Goal: Understand process/instructions: Learn how to perform a task or action

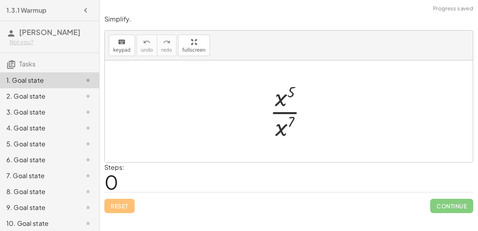
click at [283, 112] on div at bounding box center [292, 111] width 52 height 61
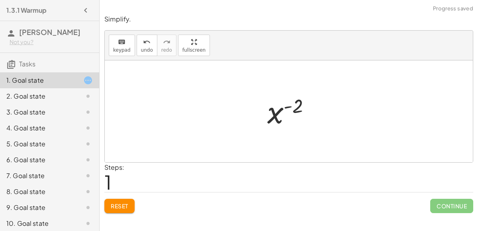
click at [289, 107] on div at bounding box center [292, 111] width 58 height 39
click at [288, 108] on div at bounding box center [292, 111] width 58 height 39
drag, startPoint x: 277, startPoint y: 111, endPoint x: 303, endPoint y: 106, distance: 26.4
click at [303, 106] on div at bounding box center [292, 111] width 58 height 39
click at [119, 210] on button "Reset" at bounding box center [119, 206] width 30 height 14
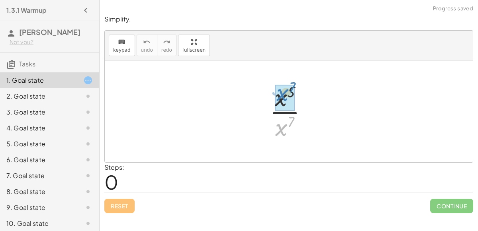
drag, startPoint x: 284, startPoint y: 133, endPoint x: 285, endPoint y: 100, distance: 33.1
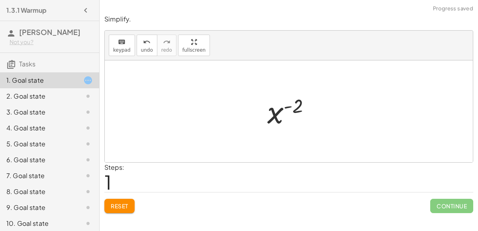
click at [286, 108] on div at bounding box center [292, 111] width 58 height 39
click at [128, 210] on button "Reset" at bounding box center [119, 206] width 30 height 14
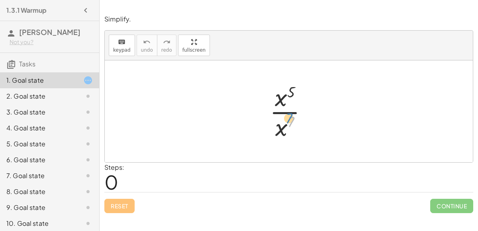
click at [289, 116] on div at bounding box center [292, 111] width 52 height 61
drag, startPoint x: 285, startPoint y: 128, endPoint x: 270, endPoint y: 104, distance: 28.8
click at [270, 104] on div at bounding box center [292, 111] width 52 height 61
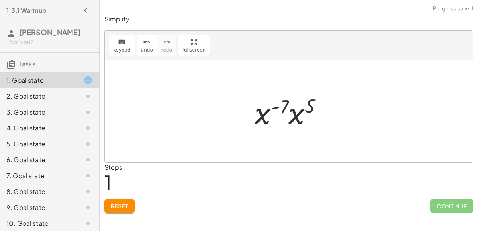
click at [276, 107] on div at bounding box center [292, 111] width 82 height 41
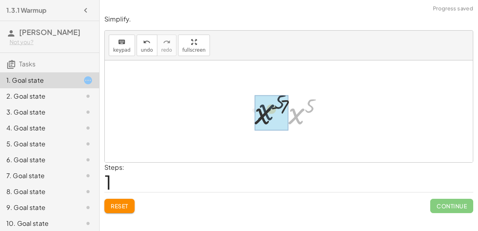
drag, startPoint x: 298, startPoint y: 117, endPoint x: 267, endPoint y: 116, distance: 31.1
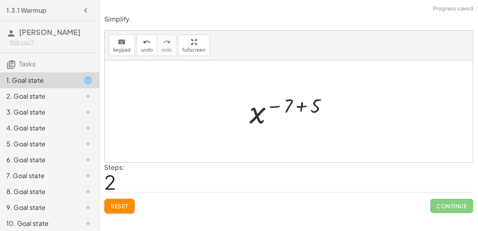
click at [300, 108] on div at bounding box center [291, 111] width 93 height 39
click at [287, 106] on div at bounding box center [292, 111] width 58 height 39
click at [115, 207] on span "Reset" at bounding box center [120, 206] width 18 height 7
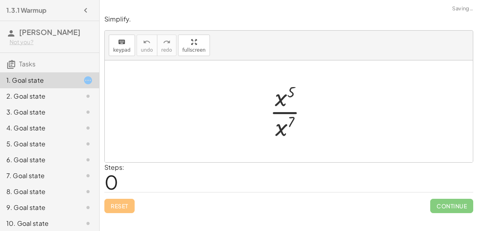
click at [278, 112] on div at bounding box center [292, 111] width 52 height 61
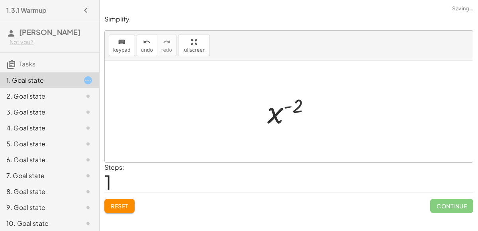
click at [122, 206] on span "Reset" at bounding box center [120, 206] width 18 height 7
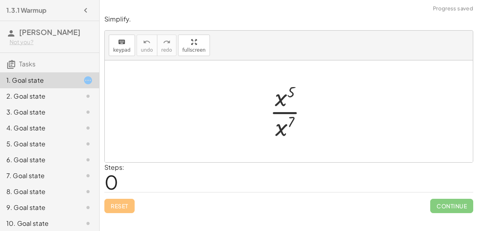
click at [59, 101] on div "2. Goal state" at bounding box center [49, 96] width 99 height 16
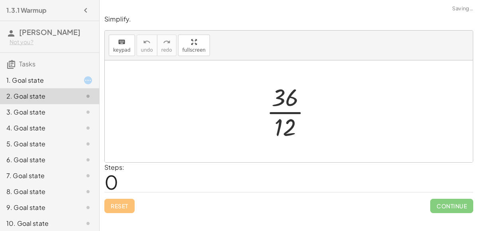
click at [288, 113] on div at bounding box center [291, 111] width 59 height 61
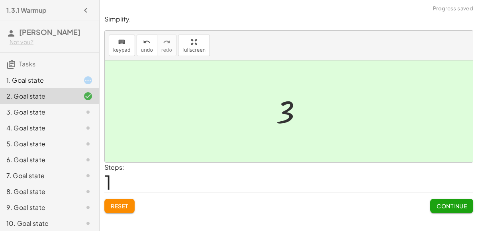
click at [433, 208] on button "Continue" at bounding box center [451, 206] width 43 height 14
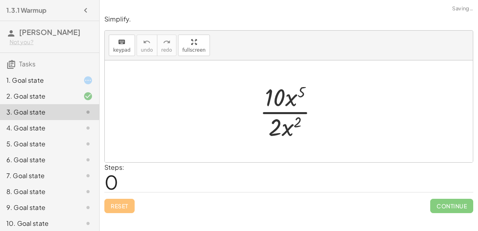
click at [301, 92] on div at bounding box center [292, 111] width 72 height 61
drag, startPoint x: 284, startPoint y: 132, endPoint x: 285, endPoint y: 106, distance: 26.3
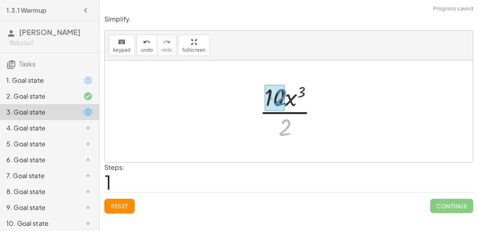
drag, startPoint x: 286, startPoint y: 122, endPoint x: 281, endPoint y: 92, distance: 30.3
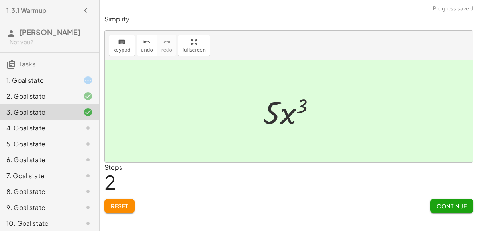
click at [450, 203] on span "Continue" at bounding box center [452, 206] width 30 height 7
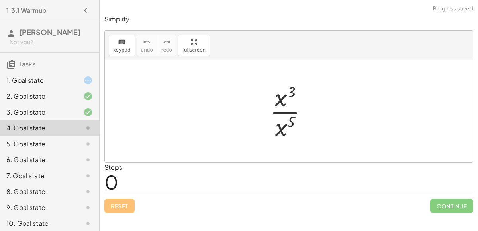
click at [87, 76] on icon at bounding box center [88, 81] width 10 height 10
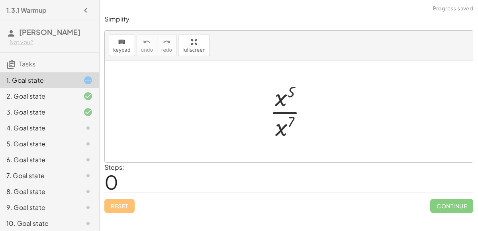
click at [84, 121] on div "4. Goal state" at bounding box center [49, 128] width 99 height 16
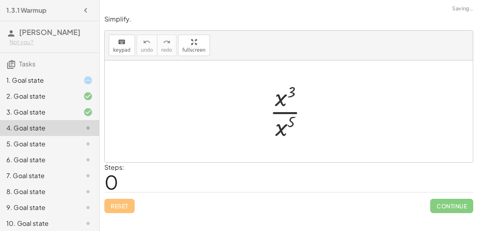
click at [288, 113] on div at bounding box center [292, 111] width 53 height 61
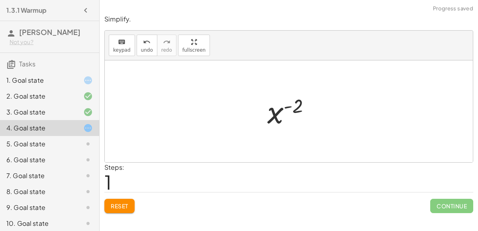
click at [288, 108] on div at bounding box center [292, 111] width 58 height 39
click at [119, 201] on button "Reset" at bounding box center [119, 206] width 30 height 14
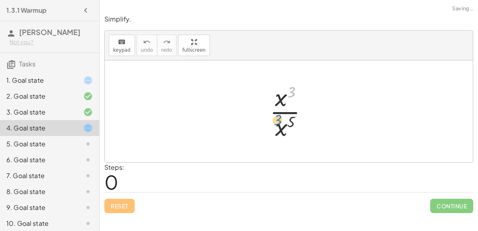
drag, startPoint x: 291, startPoint y: 92, endPoint x: 281, endPoint y: 98, distance: 12.2
click at [281, 98] on div at bounding box center [292, 111] width 53 height 61
drag, startPoint x: 280, startPoint y: 124, endPoint x: 265, endPoint y: 94, distance: 33.7
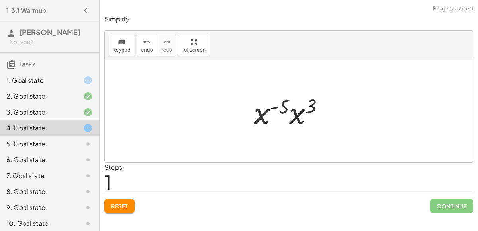
click at [277, 107] on div at bounding box center [292, 111] width 84 height 41
click at [274, 107] on div at bounding box center [292, 111] width 84 height 41
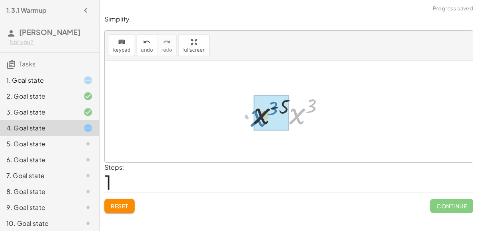
drag, startPoint x: 306, startPoint y: 117, endPoint x: 268, endPoint y: 119, distance: 38.7
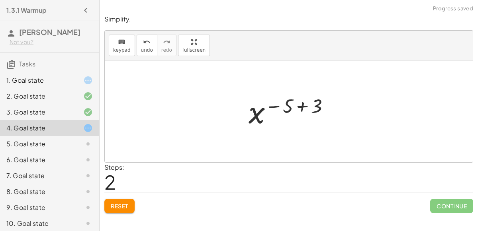
click at [301, 107] on div at bounding box center [292, 111] width 95 height 39
click at [118, 201] on button "Reset" at bounding box center [119, 206] width 30 height 14
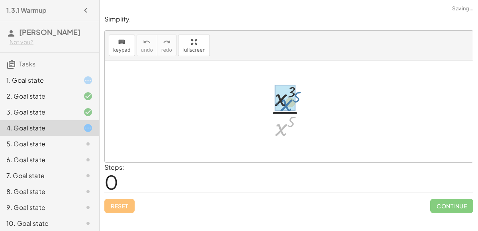
drag, startPoint x: 280, startPoint y: 129, endPoint x: 285, endPoint y: 105, distance: 24.7
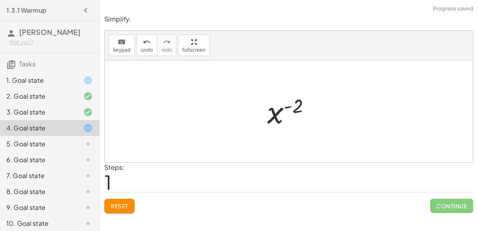
click at [286, 106] on div at bounding box center [292, 111] width 58 height 39
click at [125, 208] on span "Reset" at bounding box center [120, 206] width 18 height 7
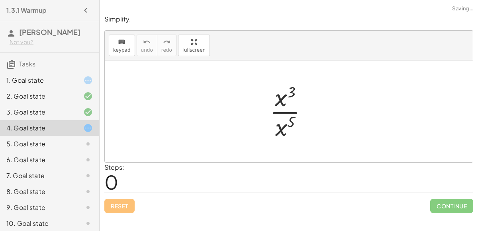
click at [86, 137] on div "5. Goal state" at bounding box center [49, 144] width 99 height 16
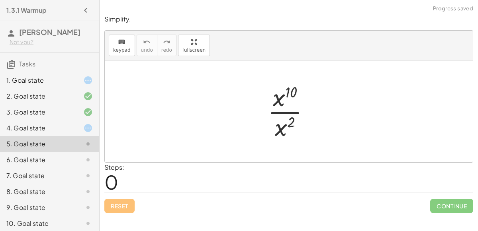
click at [62, 163] on div "6. Goal state" at bounding box center [38, 160] width 64 height 10
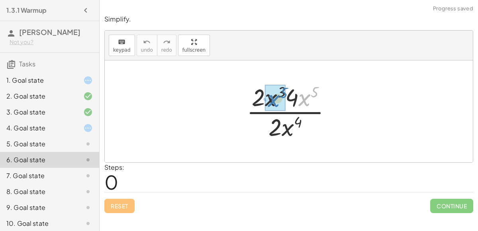
drag, startPoint x: 299, startPoint y: 101, endPoint x: 268, endPoint y: 102, distance: 30.7
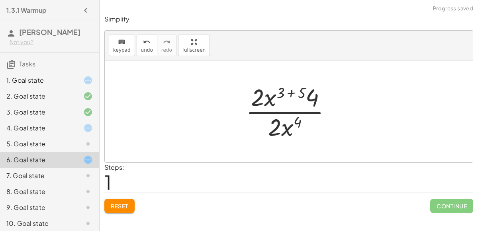
click at [293, 92] on div at bounding box center [292, 111] width 100 height 61
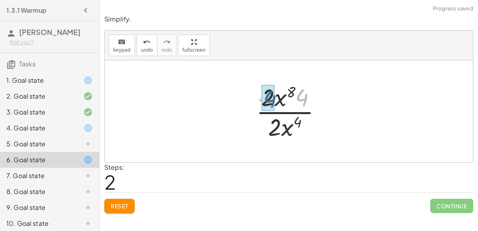
drag, startPoint x: 299, startPoint y: 98, endPoint x: 267, endPoint y: 99, distance: 31.9
drag, startPoint x: 297, startPoint y: 95, endPoint x: 280, endPoint y: 99, distance: 17.1
click at [280, 99] on div at bounding box center [292, 111] width 68 height 61
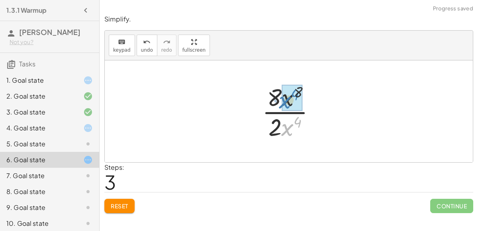
drag, startPoint x: 286, startPoint y: 127, endPoint x: 284, endPoint y: 101, distance: 26.0
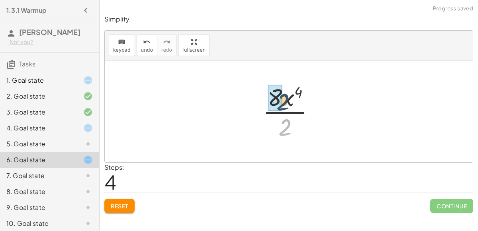
drag, startPoint x: 286, startPoint y: 125, endPoint x: 283, endPoint y: 100, distance: 25.2
click at [283, 100] on div at bounding box center [291, 111] width 67 height 61
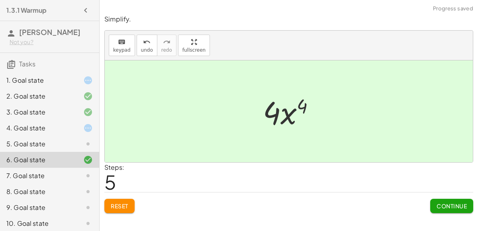
click at [441, 207] on span "Continue" at bounding box center [452, 206] width 30 height 7
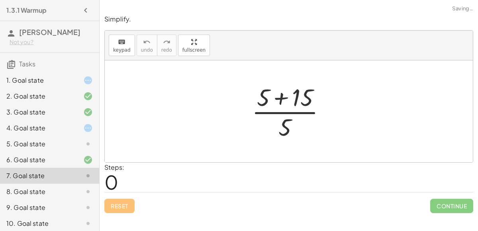
click at [281, 98] on div at bounding box center [292, 111] width 88 height 61
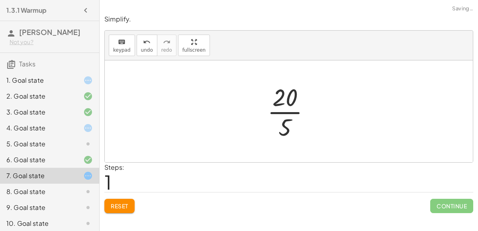
click at [290, 112] on div at bounding box center [291, 111] width 57 height 61
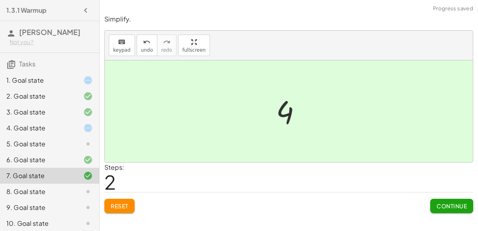
click at [430, 205] on button "Continue" at bounding box center [451, 206] width 43 height 14
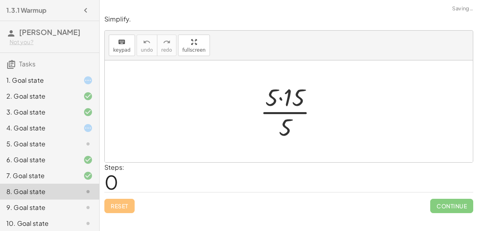
click at [281, 97] on div at bounding box center [292, 111] width 72 height 61
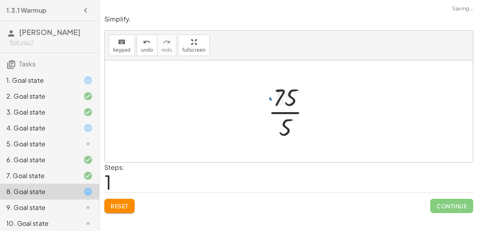
click at [292, 114] on div at bounding box center [292, 111] width 56 height 61
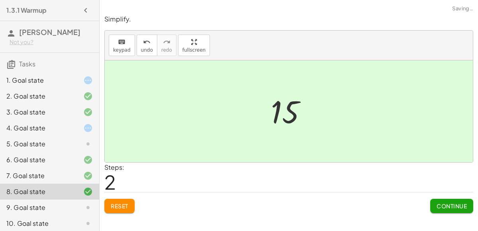
click at [442, 208] on span "Continue" at bounding box center [452, 206] width 30 height 7
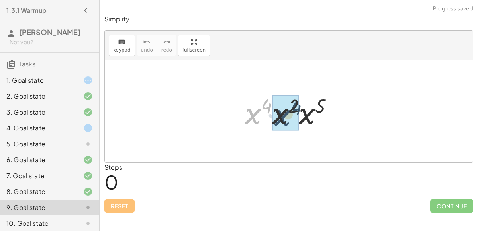
drag, startPoint x: 256, startPoint y: 110, endPoint x: 285, endPoint y: 111, distance: 29.1
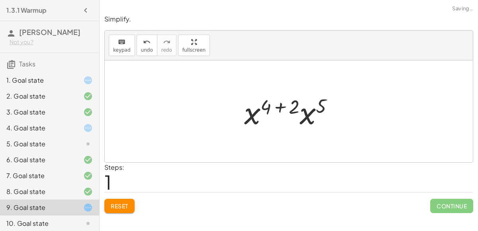
click at [281, 108] on div at bounding box center [292, 111] width 104 height 41
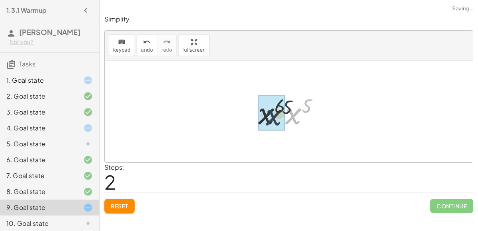
drag, startPoint x: 291, startPoint y: 118, endPoint x: 271, endPoint y: 119, distance: 20.3
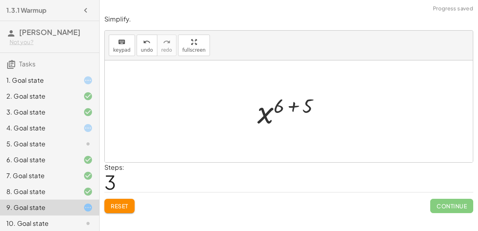
click at [292, 106] on div at bounding box center [291, 111] width 77 height 39
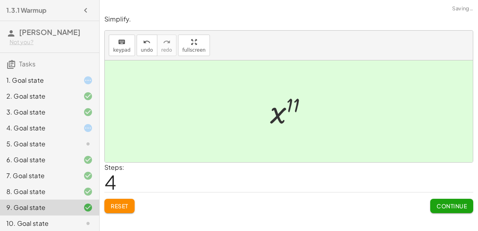
click at [437, 204] on span "Continue" at bounding box center [452, 206] width 30 height 7
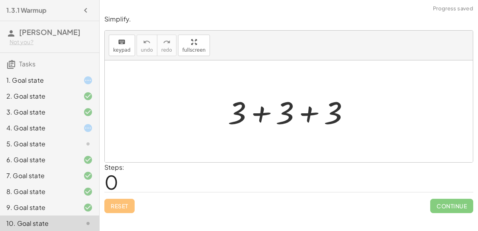
click at [263, 111] on div at bounding box center [292, 111] width 136 height 41
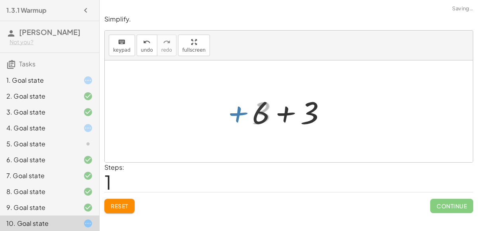
click at [283, 115] on div at bounding box center [292, 111] width 88 height 41
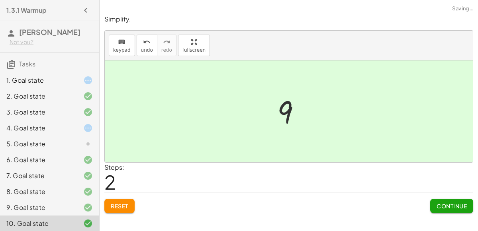
click at [443, 207] on span "Continue" at bounding box center [452, 206] width 30 height 7
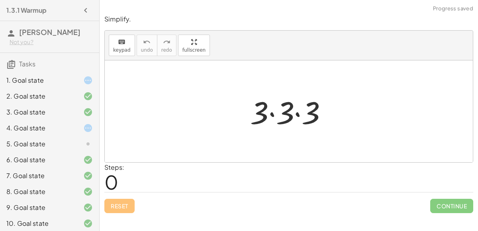
click at [298, 114] on div at bounding box center [292, 111] width 92 height 41
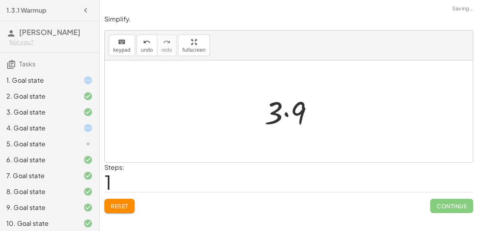
click at [284, 113] on div at bounding box center [291, 111] width 63 height 41
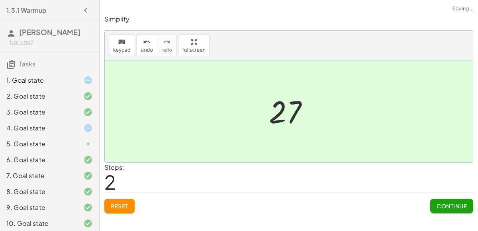
click at [449, 208] on span "Continue" at bounding box center [452, 206] width 30 height 7
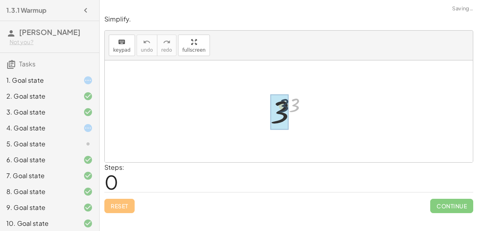
drag, startPoint x: 291, startPoint y: 102, endPoint x: 280, endPoint y: 102, distance: 10.8
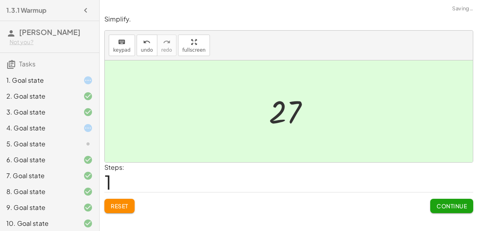
click at [445, 203] on span "Continue" at bounding box center [452, 206] width 30 height 7
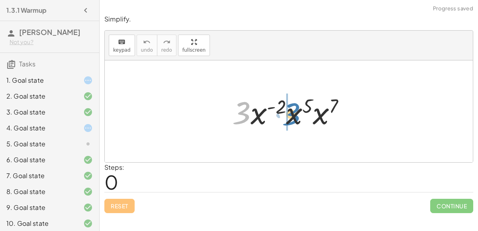
drag, startPoint x: 239, startPoint y: 114, endPoint x: 289, endPoint y: 115, distance: 49.8
click at [289, 115] on div at bounding box center [291, 111] width 127 height 41
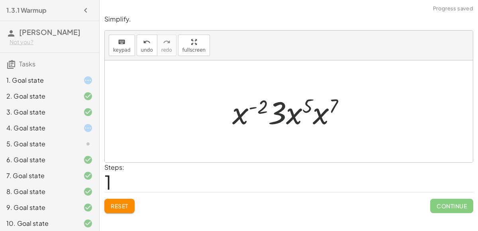
click at [66, 147] on div "5. Goal state" at bounding box center [38, 144] width 64 height 10
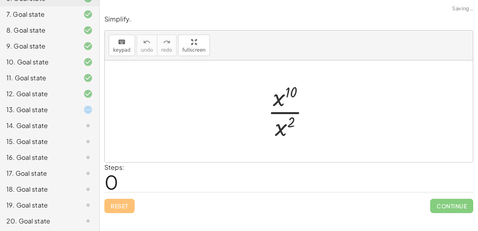
scroll to position [167, 0]
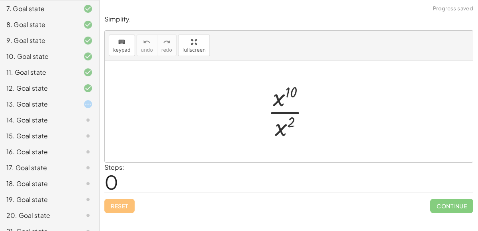
click at [90, 101] on icon at bounding box center [88, 105] width 10 height 10
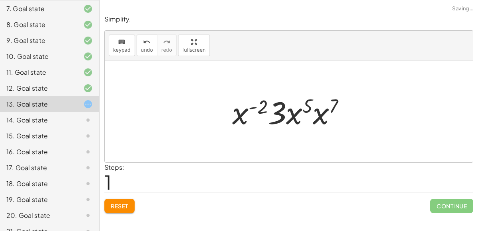
click at [251, 107] on div at bounding box center [291, 111] width 127 height 41
drag, startPoint x: 279, startPoint y: 116, endPoint x: 240, endPoint y: 117, distance: 38.7
click at [240, 117] on div at bounding box center [291, 111] width 127 height 41
click at [268, 109] on div at bounding box center [291, 111] width 127 height 41
click at [269, 108] on div at bounding box center [291, 111] width 127 height 41
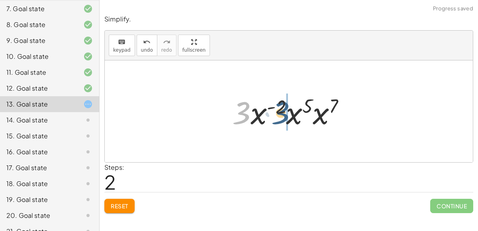
drag, startPoint x: 246, startPoint y: 113, endPoint x: 290, endPoint y: 112, distance: 44.2
click at [290, 112] on div at bounding box center [291, 111] width 127 height 41
click at [123, 199] on button "Reset" at bounding box center [119, 206] width 30 height 14
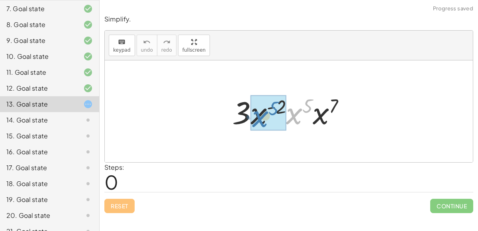
drag, startPoint x: 296, startPoint y: 114, endPoint x: 262, endPoint y: 117, distance: 34.0
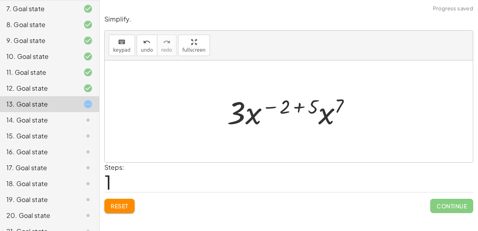
click at [297, 106] on div at bounding box center [292, 111] width 138 height 41
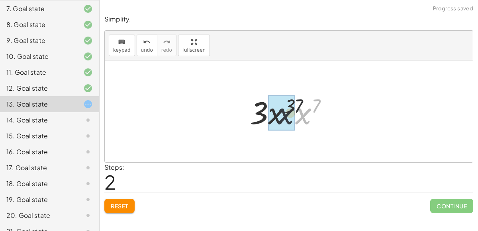
drag, startPoint x: 305, startPoint y: 114, endPoint x: 280, endPoint y: 114, distance: 25.1
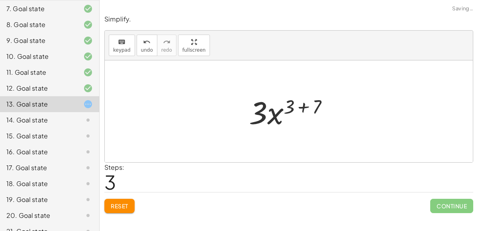
click at [303, 107] on div at bounding box center [292, 111] width 94 height 41
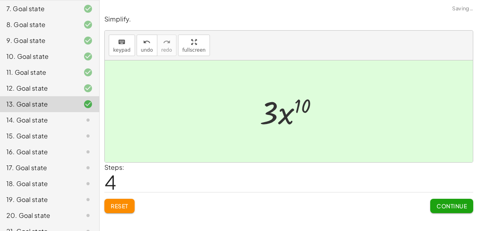
click at [444, 206] on span "Continue" at bounding box center [452, 206] width 30 height 7
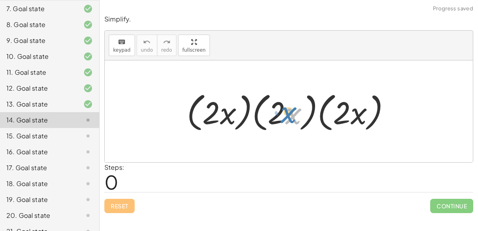
drag, startPoint x: 289, startPoint y: 119, endPoint x: 298, endPoint y: 117, distance: 9.8
click at [298, 117] on div at bounding box center [292, 112] width 218 height 46
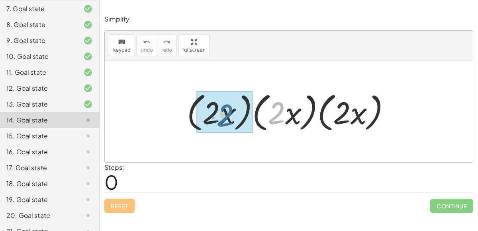
drag, startPoint x: 276, startPoint y: 114, endPoint x: 225, endPoint y: 116, distance: 51.0
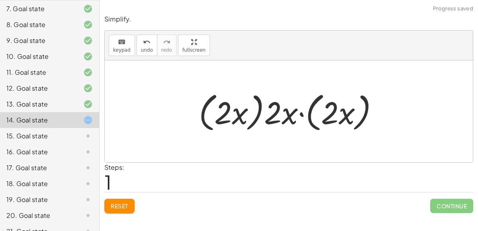
click at [301, 114] on div at bounding box center [292, 112] width 194 height 46
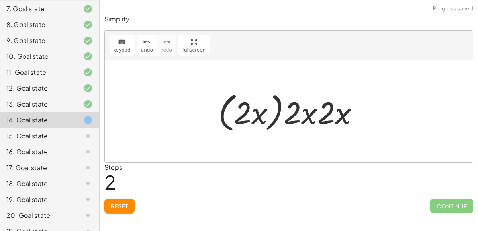
click at [114, 207] on span "Reset" at bounding box center [120, 206] width 18 height 7
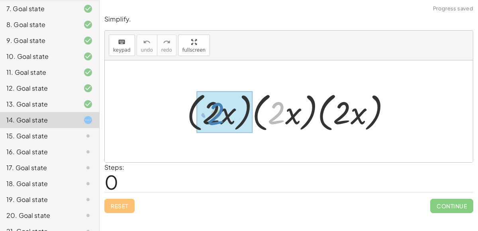
drag, startPoint x: 273, startPoint y: 117, endPoint x: 212, endPoint y: 117, distance: 60.5
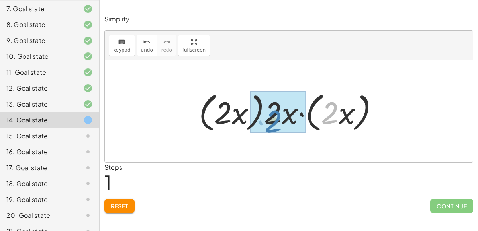
drag, startPoint x: 325, startPoint y: 114, endPoint x: 268, endPoint y: 121, distance: 57.0
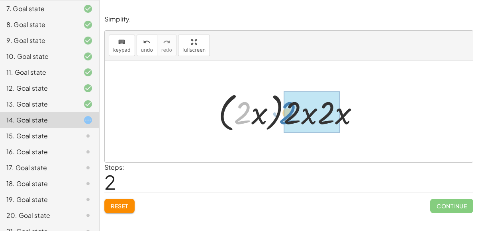
drag, startPoint x: 239, startPoint y: 114, endPoint x: 285, endPoint y: 114, distance: 45.8
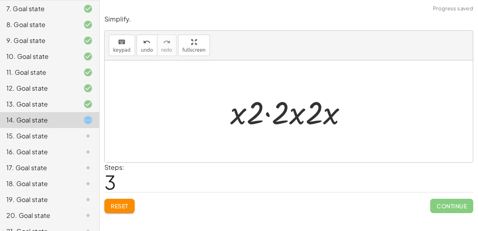
click at [271, 114] on div at bounding box center [291, 111] width 131 height 41
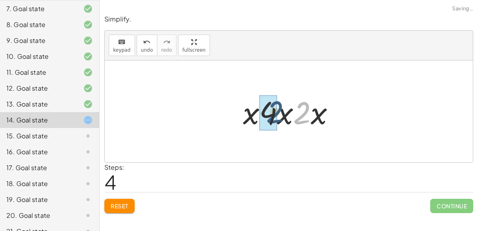
drag, startPoint x: 310, startPoint y: 116, endPoint x: 271, endPoint y: 116, distance: 38.6
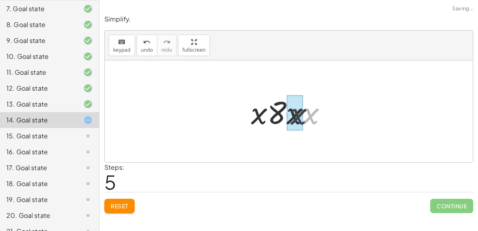
drag, startPoint x: 307, startPoint y: 117, endPoint x: 294, endPoint y: 117, distance: 12.7
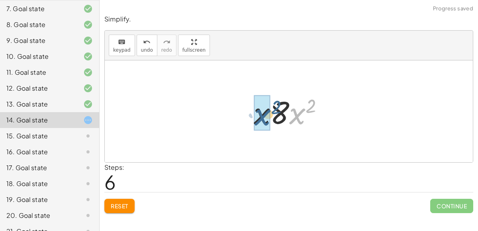
drag, startPoint x: 298, startPoint y: 117, endPoint x: 260, endPoint y: 118, distance: 37.9
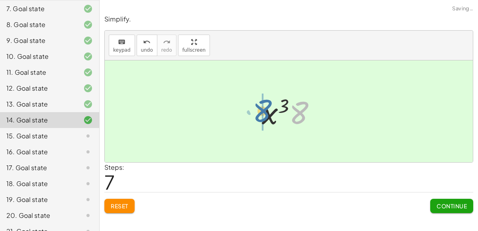
drag, startPoint x: 298, startPoint y: 116, endPoint x: 250, endPoint y: 115, distance: 48.2
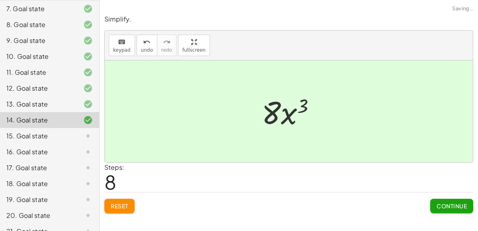
click at [440, 207] on span "Continue" at bounding box center [452, 206] width 30 height 7
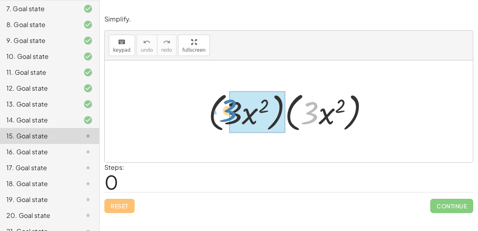
drag, startPoint x: 309, startPoint y: 117, endPoint x: 227, endPoint y: 114, distance: 82.1
click at [227, 114] on div at bounding box center [291, 112] width 175 height 46
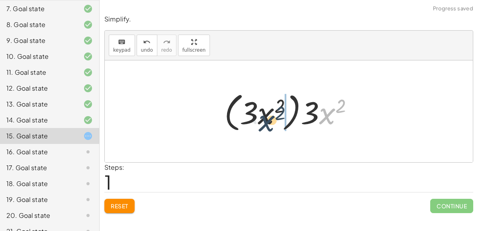
drag, startPoint x: 328, startPoint y: 116, endPoint x: 265, endPoint y: 121, distance: 62.7
click at [265, 121] on div at bounding box center [291, 112] width 143 height 46
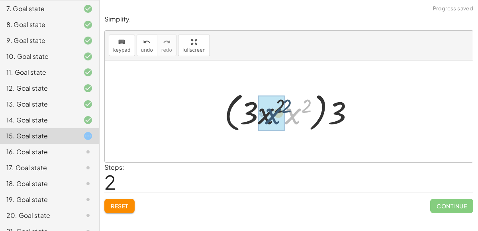
drag, startPoint x: 287, startPoint y: 117, endPoint x: 265, endPoint y: 115, distance: 22.0
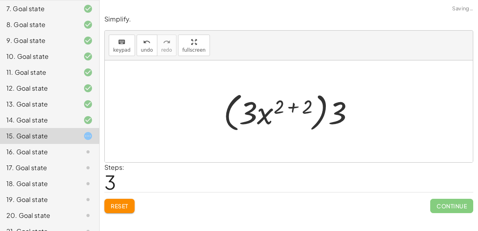
click at [295, 108] on div at bounding box center [291, 112] width 145 height 46
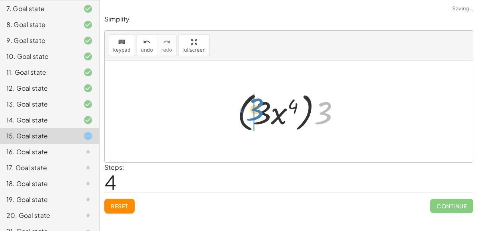
drag, startPoint x: 319, startPoint y: 112, endPoint x: 251, endPoint y: 108, distance: 68.2
click at [251, 108] on div at bounding box center [291, 112] width 117 height 46
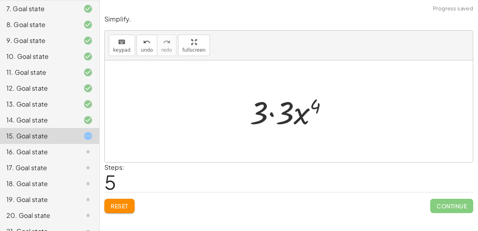
click at [272, 114] on div at bounding box center [292, 111] width 93 height 41
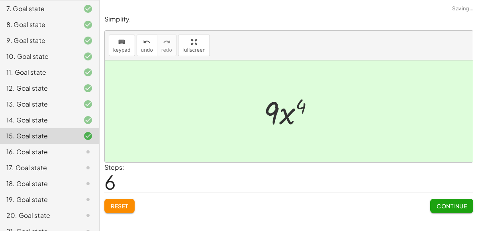
click at [465, 210] on button "Continue" at bounding box center [451, 206] width 43 height 14
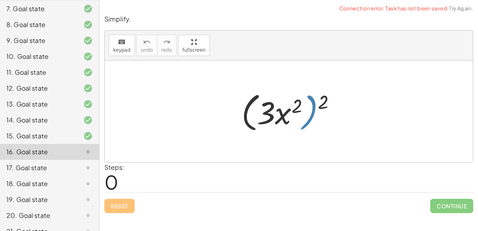
click at [310, 109] on div at bounding box center [291, 112] width 109 height 46
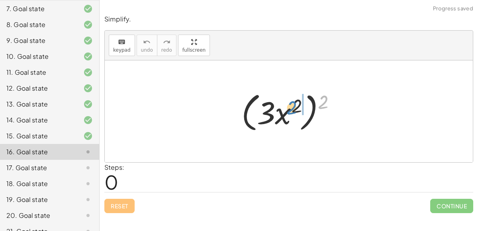
drag, startPoint x: 325, startPoint y: 103, endPoint x: 292, endPoint y: 109, distance: 32.8
click at [292, 109] on div at bounding box center [291, 112] width 109 height 46
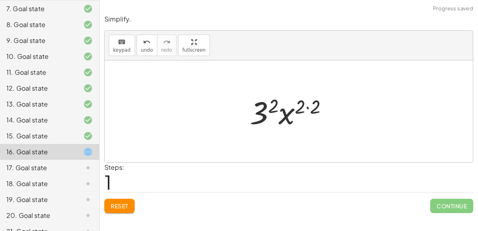
click at [305, 108] on div at bounding box center [292, 111] width 92 height 41
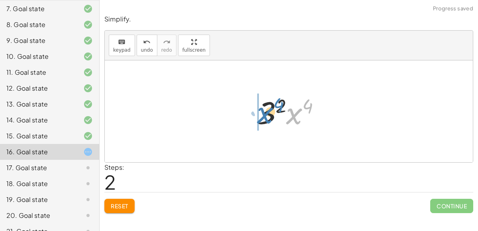
drag, startPoint x: 296, startPoint y: 114, endPoint x: 267, endPoint y: 113, distance: 29.1
click at [267, 113] on div at bounding box center [292, 111] width 78 height 41
drag, startPoint x: 295, startPoint y: 114, endPoint x: 268, endPoint y: 112, distance: 26.8
click at [268, 112] on div at bounding box center [292, 111] width 78 height 41
drag, startPoint x: 307, startPoint y: 105, endPoint x: 278, endPoint y: 102, distance: 28.9
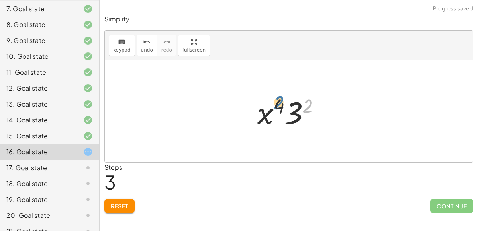
click at [278, 102] on div at bounding box center [292, 111] width 78 height 41
click at [118, 205] on span "Reset" at bounding box center [120, 206] width 18 height 7
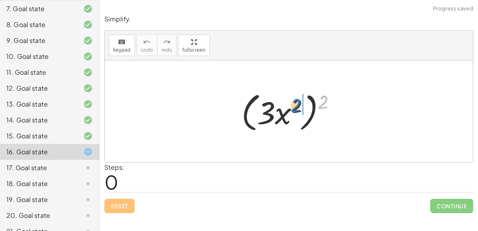
drag, startPoint x: 323, startPoint y: 104, endPoint x: 299, endPoint y: 109, distance: 24.0
click at [299, 109] on div at bounding box center [291, 112] width 109 height 46
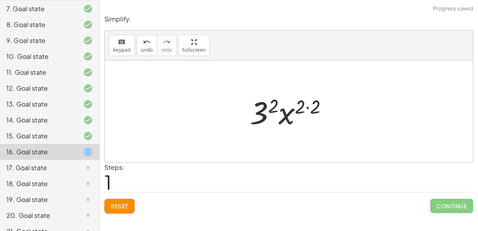
click at [307, 106] on div at bounding box center [292, 111] width 92 height 41
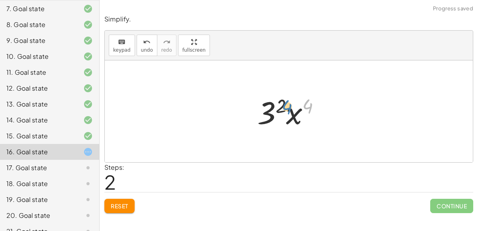
click at [307, 110] on div at bounding box center [292, 111] width 78 height 41
drag, startPoint x: 299, startPoint y: 112, endPoint x: 301, endPoint y: 108, distance: 4.1
click at [301, 108] on div at bounding box center [292, 111] width 78 height 41
drag, startPoint x: 304, startPoint y: 107, endPoint x: 247, endPoint y: 126, distance: 59.3
drag, startPoint x: 293, startPoint y: 115, endPoint x: 264, endPoint y: 114, distance: 28.7
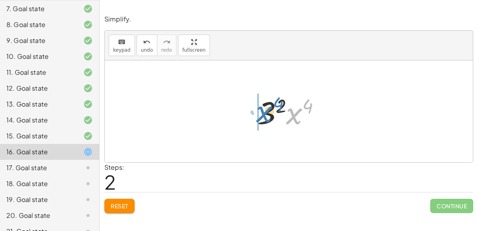
click at [264, 114] on div at bounding box center [292, 111] width 78 height 41
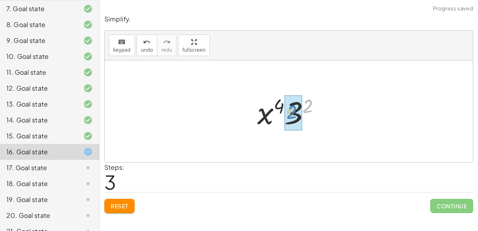
drag, startPoint x: 305, startPoint y: 108, endPoint x: 289, endPoint y: 114, distance: 16.8
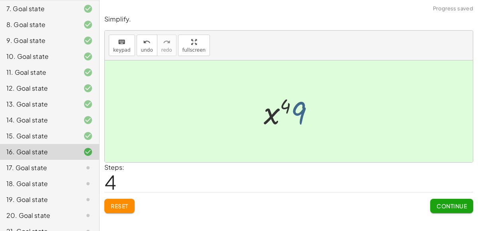
click at [302, 114] on div at bounding box center [292, 111] width 65 height 41
click at [441, 203] on span "Continue" at bounding box center [452, 206] width 30 height 7
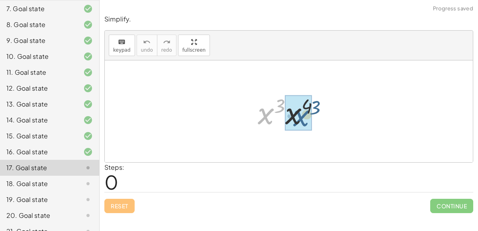
drag, startPoint x: 267, startPoint y: 112, endPoint x: 296, endPoint y: 112, distance: 29.5
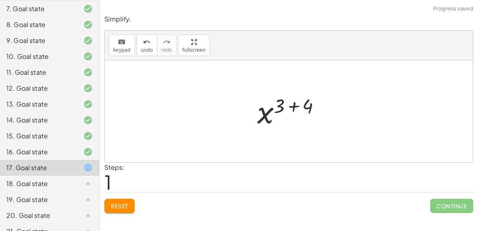
click at [295, 107] on div at bounding box center [292, 111] width 78 height 39
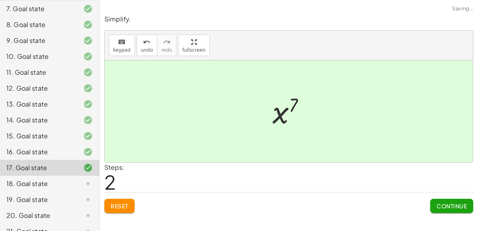
click at [441, 203] on span "Continue" at bounding box center [452, 206] width 30 height 7
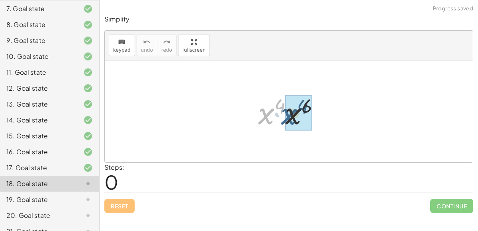
drag, startPoint x: 265, startPoint y: 116, endPoint x: 288, endPoint y: 116, distance: 23.1
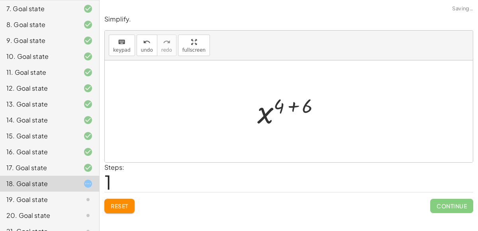
click at [294, 105] on div at bounding box center [291, 111] width 77 height 39
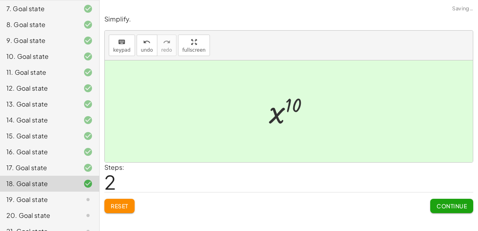
click at [438, 204] on span "Continue" at bounding box center [452, 206] width 30 height 7
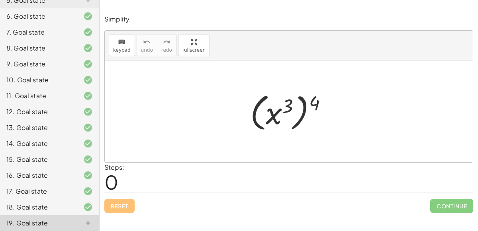
scroll to position [178, 0]
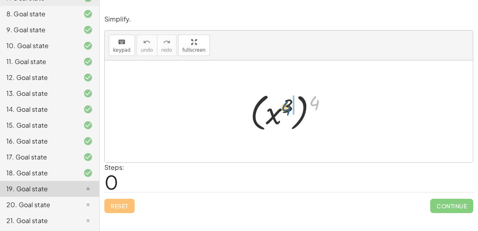
drag, startPoint x: 315, startPoint y: 102, endPoint x: 286, endPoint y: 105, distance: 29.3
click at [286, 105] on div at bounding box center [291, 112] width 91 height 44
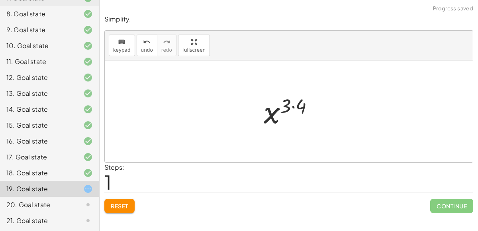
click at [292, 108] on div at bounding box center [292, 111] width 64 height 39
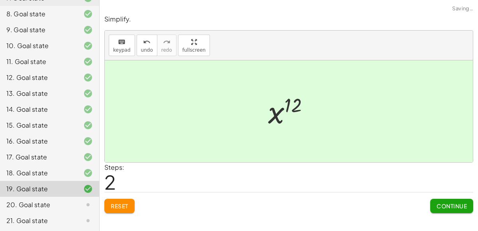
click at [437, 206] on span "Continue" at bounding box center [452, 206] width 30 height 7
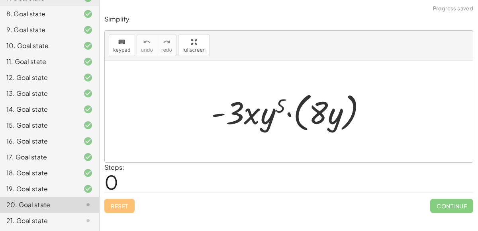
click at [288, 113] on div at bounding box center [292, 112] width 170 height 46
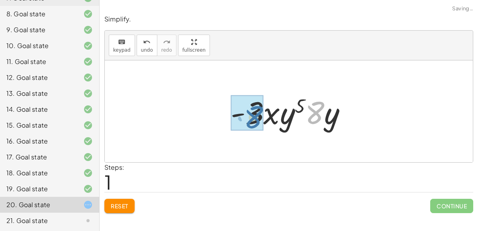
drag, startPoint x: 314, startPoint y: 116, endPoint x: 249, endPoint y: 115, distance: 65.3
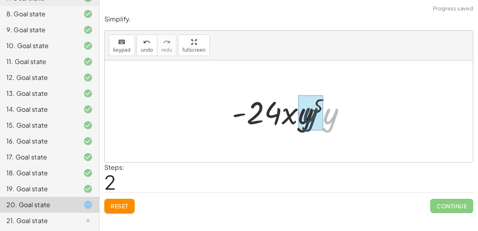
drag, startPoint x: 327, startPoint y: 119, endPoint x: 303, endPoint y: 116, distance: 24.1
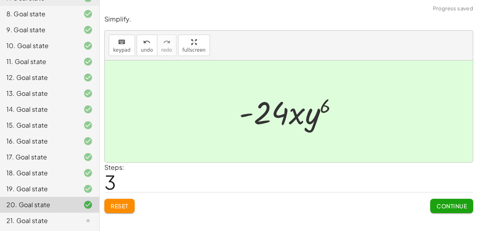
click at [464, 204] on span "Continue" at bounding box center [452, 206] width 30 height 7
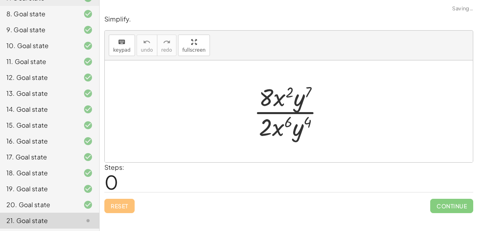
click at [293, 114] on div at bounding box center [292, 111] width 85 height 61
click at [293, 113] on div at bounding box center [292, 111] width 85 height 61
drag, startPoint x: 266, startPoint y: 96, endPoint x: 261, endPoint y: 92, distance: 5.4
click at [261, 92] on div at bounding box center [292, 111] width 85 height 61
drag, startPoint x: 299, startPoint y: 104, endPoint x: 276, endPoint y: 99, distance: 23.1
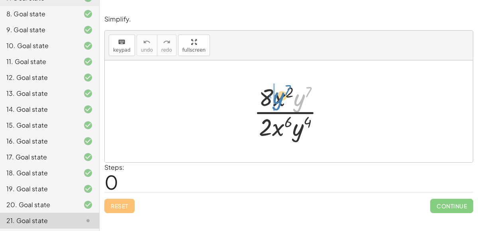
click at [276, 99] on div at bounding box center [292, 111] width 85 height 61
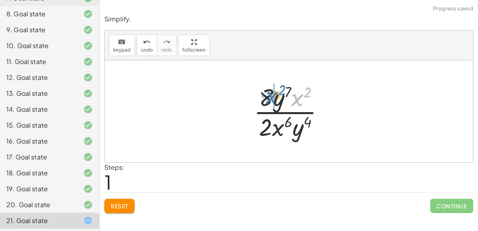
drag, startPoint x: 294, startPoint y: 100, endPoint x: 269, endPoint y: 98, distance: 25.6
click at [269, 98] on div at bounding box center [292, 111] width 85 height 61
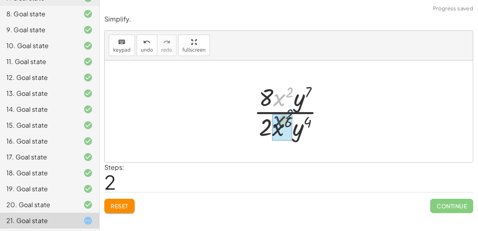
drag, startPoint x: 278, startPoint y: 101, endPoint x: 278, endPoint y: 126, distance: 24.7
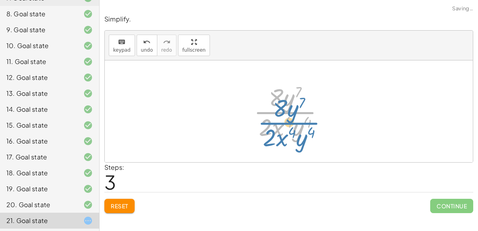
drag, startPoint x: 286, startPoint y: 108, endPoint x: 288, endPoint y: 114, distance: 6.3
click at [288, 114] on div at bounding box center [292, 111] width 85 height 61
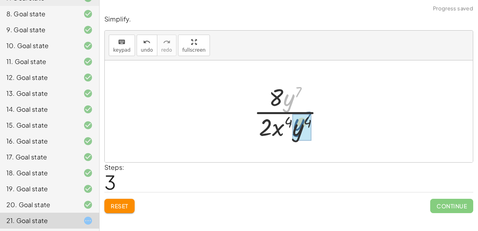
drag, startPoint x: 289, startPoint y: 101, endPoint x: 299, endPoint y: 127, distance: 28.6
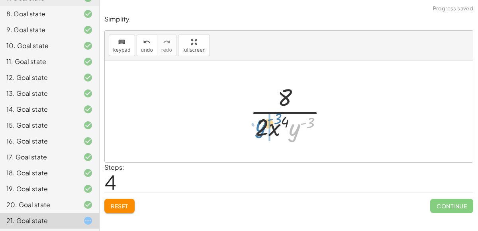
drag, startPoint x: 293, startPoint y: 134, endPoint x: 260, endPoint y: 129, distance: 33.5
click at [260, 129] on div at bounding box center [292, 111] width 92 height 61
click at [284, 124] on div at bounding box center [292, 111] width 92 height 61
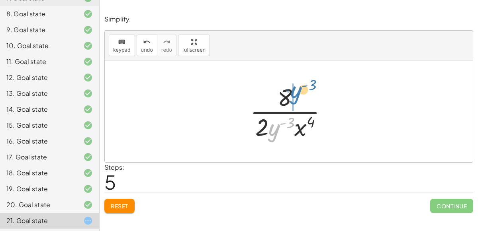
drag, startPoint x: 273, startPoint y: 129, endPoint x: 295, endPoint y: 94, distance: 41.5
click at [295, 94] on div at bounding box center [292, 111] width 92 height 61
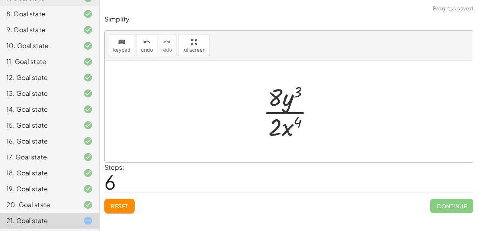
click at [286, 112] on div at bounding box center [292, 111] width 66 height 61
drag, startPoint x: 298, startPoint y: 92, endPoint x: 304, endPoint y: 105, distance: 14.1
click at [304, 105] on div at bounding box center [292, 111] width 66 height 61
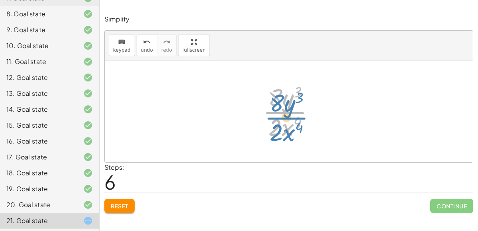
drag, startPoint x: 289, startPoint y: 106, endPoint x: 290, endPoint y: 110, distance: 4.5
click at [290, 110] on div at bounding box center [292, 111] width 66 height 61
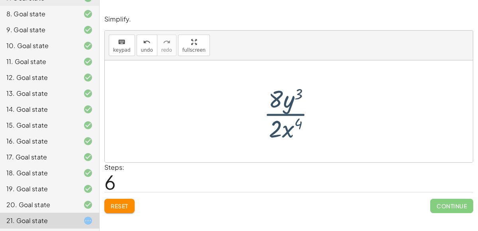
click at [286, 113] on div at bounding box center [292, 111] width 66 height 61
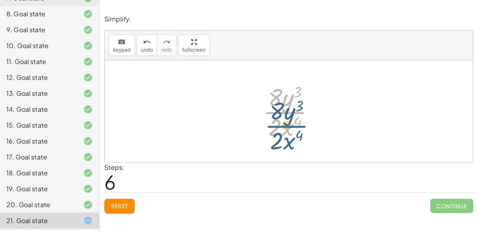
click at [285, 107] on div at bounding box center [292, 111] width 66 height 61
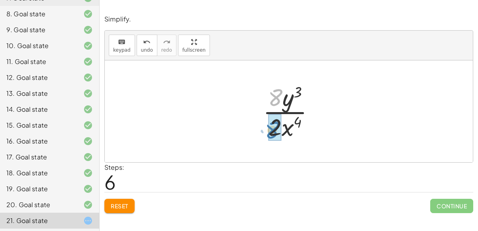
drag, startPoint x: 280, startPoint y: 98, endPoint x: 278, endPoint y: 130, distance: 32.3
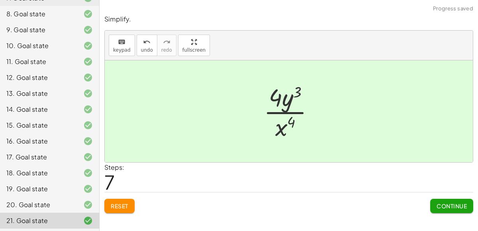
click at [441, 209] on span "Continue" at bounding box center [452, 206] width 30 height 7
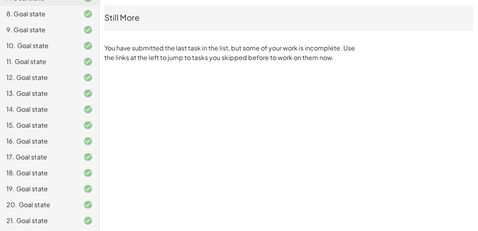
scroll to position [0, 0]
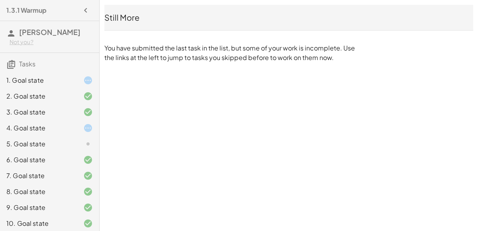
click at [88, 85] on div "1. Goal state" at bounding box center [49, 80] width 99 height 16
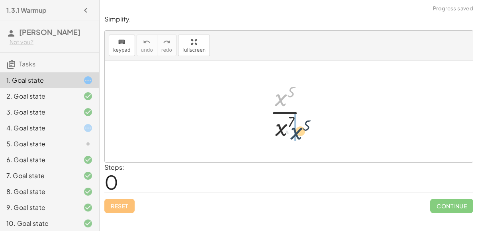
drag, startPoint x: 276, startPoint y: 96, endPoint x: 289, endPoint y: 126, distance: 33.2
click at [289, 126] on div at bounding box center [292, 111] width 52 height 61
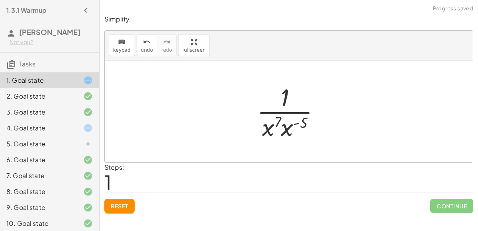
click at [295, 123] on div at bounding box center [292, 111] width 78 height 61
click at [295, 124] on div at bounding box center [292, 111] width 78 height 61
drag, startPoint x: 290, startPoint y: 125, endPoint x: 263, endPoint y: 127, distance: 26.8
click at [292, 121] on div at bounding box center [292, 111] width 72 height 61
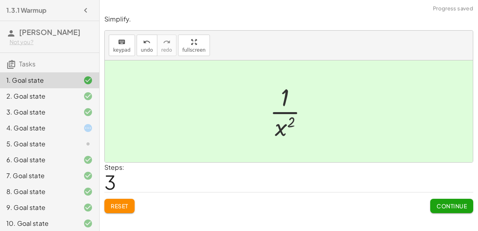
click at [444, 205] on span "Continue" at bounding box center [452, 206] width 30 height 7
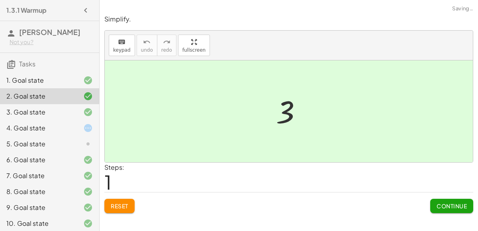
click at [442, 208] on span "Continue" at bounding box center [452, 206] width 30 height 7
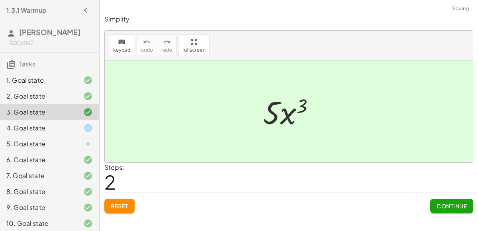
click at [442, 208] on span "Continue" at bounding box center [452, 206] width 30 height 7
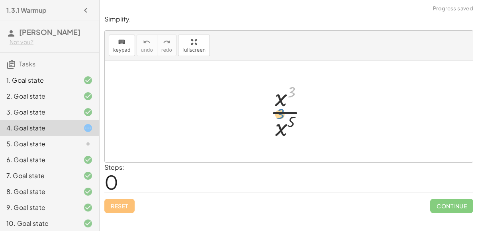
drag, startPoint x: 291, startPoint y: 91, endPoint x: 282, endPoint y: 122, distance: 31.8
click at [282, 122] on div at bounding box center [292, 111] width 53 height 61
click at [288, 125] on div at bounding box center [292, 111] width 53 height 61
click at [280, 126] on div at bounding box center [292, 111] width 53 height 61
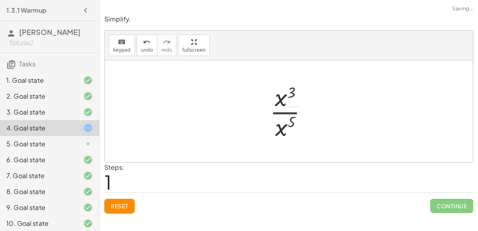
click at [280, 126] on div at bounding box center [292, 111] width 58 height 39
click at [290, 106] on div at bounding box center [292, 111] width 58 height 39
click at [123, 201] on button "Reset" at bounding box center [119, 206] width 30 height 14
click at [277, 104] on div at bounding box center [292, 111] width 53 height 61
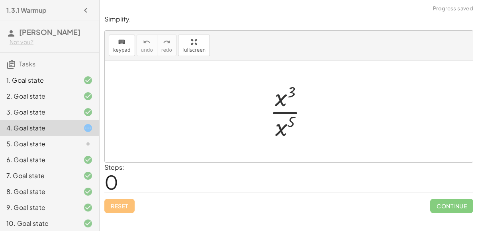
click at [277, 104] on div at bounding box center [292, 111] width 53 height 61
click at [283, 95] on div at bounding box center [292, 111] width 53 height 61
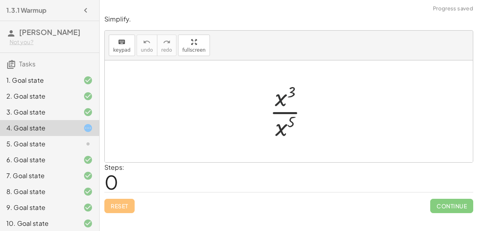
click at [283, 95] on div at bounding box center [292, 111] width 53 height 61
click at [292, 95] on div at bounding box center [292, 111] width 53 height 61
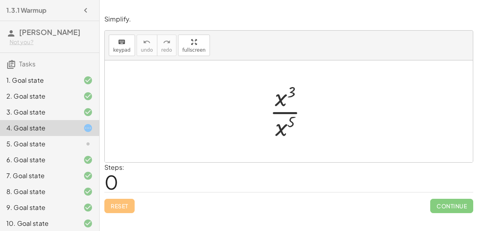
click at [286, 129] on div at bounding box center [292, 111] width 53 height 61
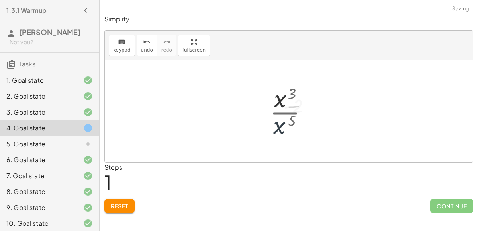
click at [286, 129] on div at bounding box center [292, 111] width 58 height 39
click at [127, 202] on button "Reset" at bounding box center [119, 206] width 30 height 14
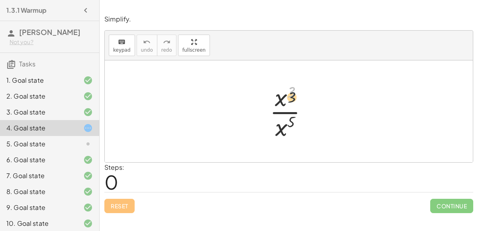
drag, startPoint x: 292, startPoint y: 93, endPoint x: 294, endPoint y: 112, distance: 19.2
click at [294, 112] on div at bounding box center [292, 111] width 53 height 61
drag, startPoint x: 292, startPoint y: 96, endPoint x: 282, endPoint y: 107, distance: 14.7
click at [282, 107] on div at bounding box center [292, 111] width 53 height 61
drag, startPoint x: 296, startPoint y: 124, endPoint x: 289, endPoint y: 95, distance: 30.2
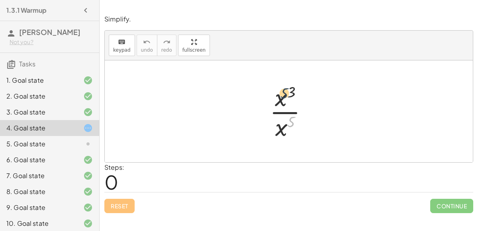
click at [289, 95] on div at bounding box center [292, 111] width 53 height 61
click at [279, 121] on div at bounding box center [292, 111] width 53 height 61
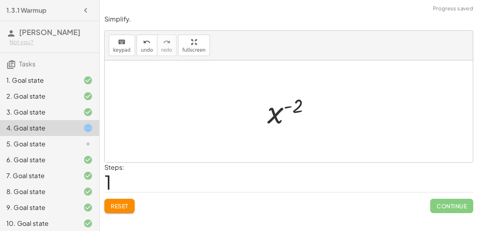
click at [283, 108] on div at bounding box center [292, 111] width 58 height 39
click at [79, 144] on div at bounding box center [81, 144] width 22 height 10
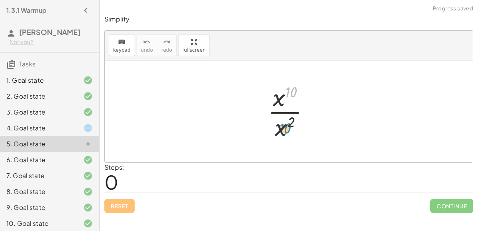
drag, startPoint x: 290, startPoint y: 96, endPoint x: 284, endPoint y: 133, distance: 36.7
click at [284, 133] on div at bounding box center [292, 111] width 57 height 61
drag, startPoint x: 278, startPoint y: 103, endPoint x: 280, endPoint y: 129, distance: 25.5
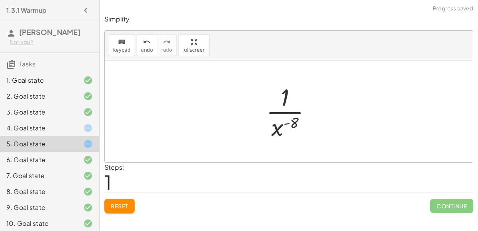
click at [286, 113] on div at bounding box center [292, 111] width 60 height 61
click at [285, 123] on div at bounding box center [292, 111] width 60 height 61
drag, startPoint x: 292, startPoint y: 122, endPoint x: 284, endPoint y: 131, distance: 11.6
click at [284, 131] on div at bounding box center [292, 111] width 60 height 61
click at [276, 109] on div at bounding box center [292, 111] width 60 height 61
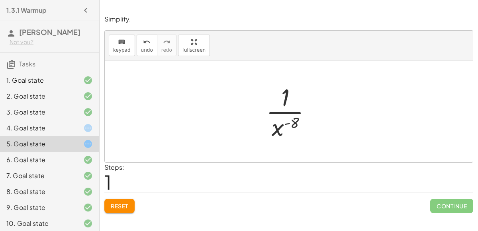
click at [276, 109] on div at bounding box center [292, 111] width 60 height 61
click at [92, 125] on icon at bounding box center [88, 128] width 10 height 10
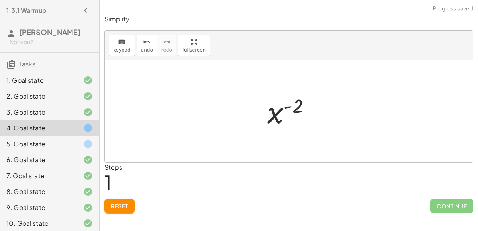
click at [128, 201] on button "Reset" at bounding box center [119, 206] width 30 height 14
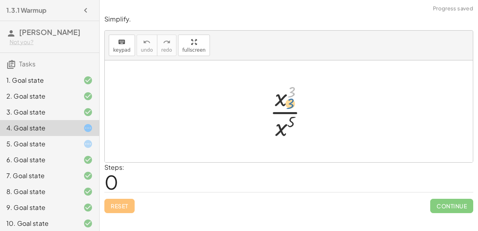
click at [286, 96] on div at bounding box center [292, 111] width 53 height 61
drag, startPoint x: 284, startPoint y: 98, endPoint x: 287, endPoint y: 125, distance: 27.7
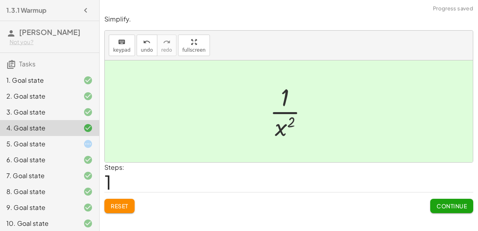
click at [445, 203] on span "Continue" at bounding box center [452, 206] width 30 height 7
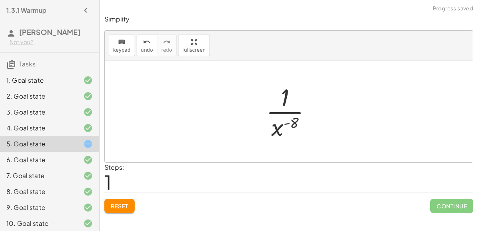
click at [286, 124] on div at bounding box center [292, 111] width 60 height 61
drag, startPoint x: 277, startPoint y: 126, endPoint x: 277, endPoint y: 93, distance: 33.5
click at [277, 93] on div at bounding box center [292, 111] width 60 height 61
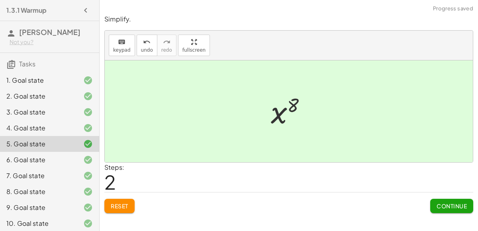
click at [450, 208] on span "Continue" at bounding box center [452, 206] width 30 height 7
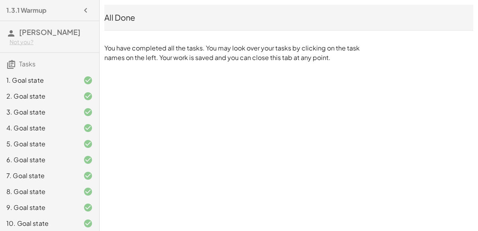
click at [32, 88] on div "2. Goal state" at bounding box center [49, 96] width 99 height 16
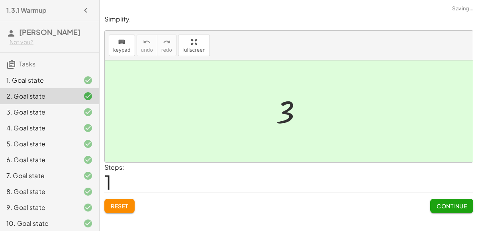
click at [31, 87] on div "1. Goal state" at bounding box center [49, 80] width 99 height 16
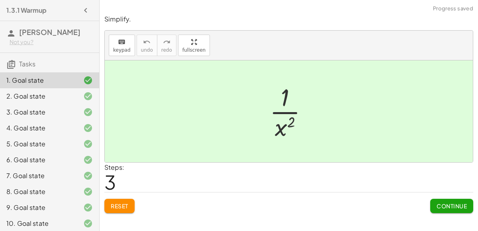
click at [437, 208] on span "Continue" at bounding box center [452, 206] width 30 height 7
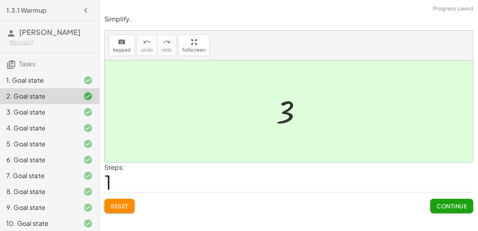
click at [437, 208] on span "Continue" at bounding box center [452, 206] width 30 height 7
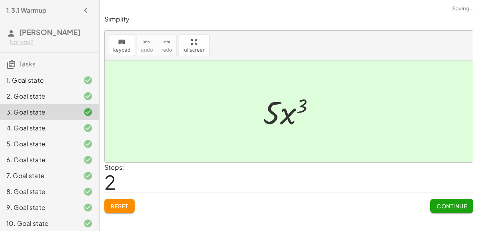
click at [437, 208] on span "Continue" at bounding box center [452, 206] width 30 height 7
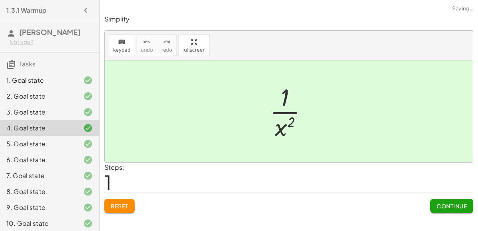
click at [437, 208] on span "Continue" at bounding box center [452, 206] width 30 height 7
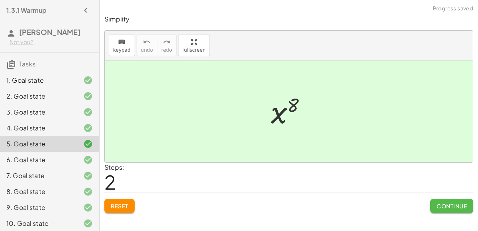
click at [437, 208] on span "Continue" at bounding box center [452, 206] width 30 height 7
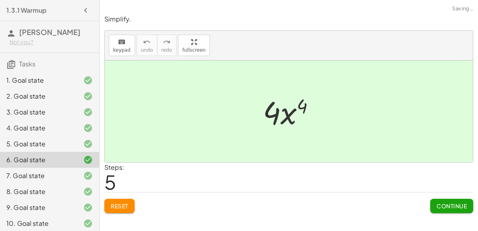
click at [437, 208] on span "Continue" at bounding box center [452, 206] width 30 height 7
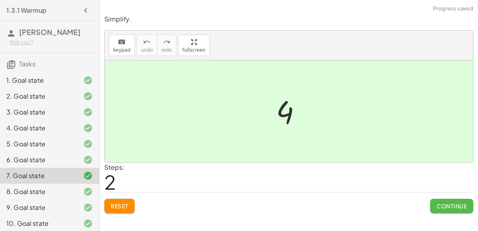
click at [437, 208] on span "Continue" at bounding box center [452, 206] width 30 height 7
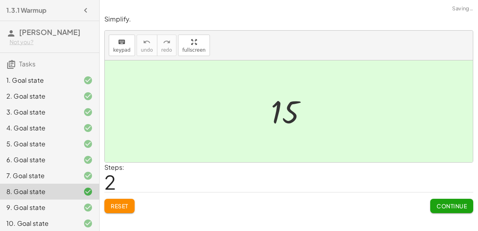
click at [437, 208] on span "Continue" at bounding box center [452, 206] width 30 height 7
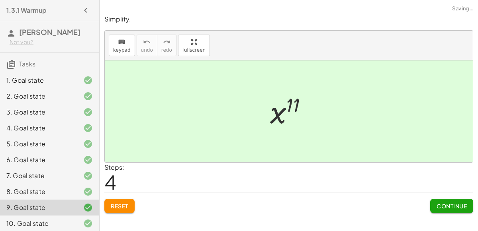
click at [437, 208] on span "Continue" at bounding box center [452, 206] width 30 height 7
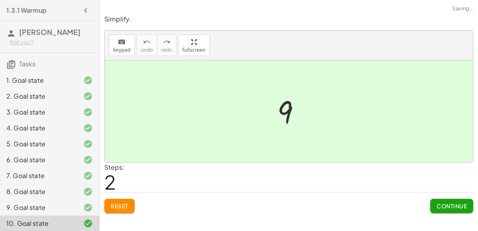
click at [437, 208] on span "Continue" at bounding box center [452, 206] width 30 height 7
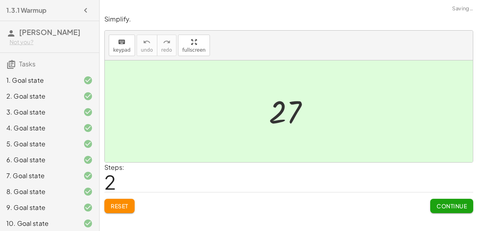
click at [437, 208] on span "Continue" at bounding box center [452, 206] width 30 height 7
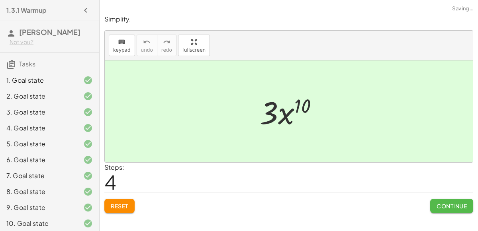
click at [437, 208] on span "Continue" at bounding box center [452, 206] width 30 height 7
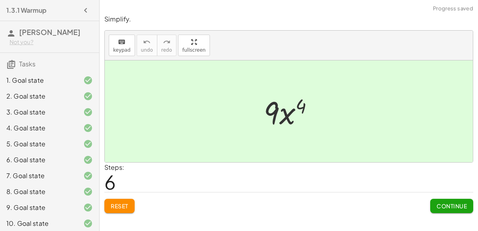
click at [437, 208] on span "Continue" at bounding box center [452, 206] width 30 height 7
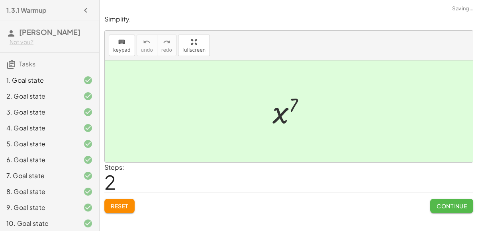
click at [437, 208] on span "Continue" at bounding box center [452, 206] width 30 height 7
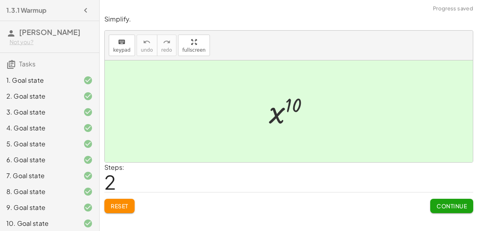
click at [437, 208] on span "Continue" at bounding box center [452, 206] width 30 height 7
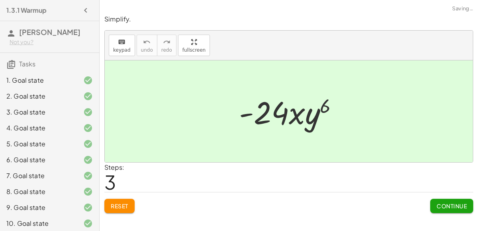
click at [437, 208] on span "Continue" at bounding box center [452, 206] width 30 height 7
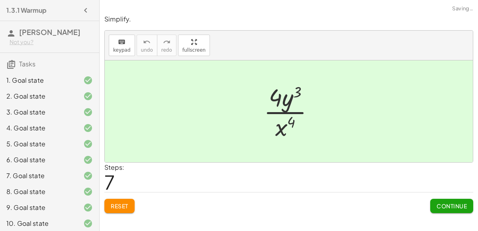
click at [437, 208] on span "Continue" at bounding box center [452, 206] width 30 height 7
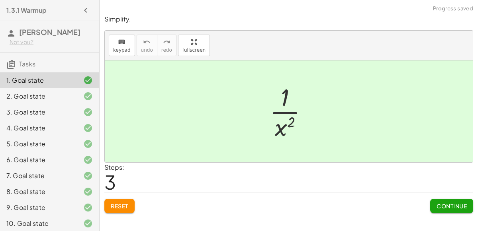
click at [437, 208] on span "Continue" at bounding box center [452, 206] width 30 height 7
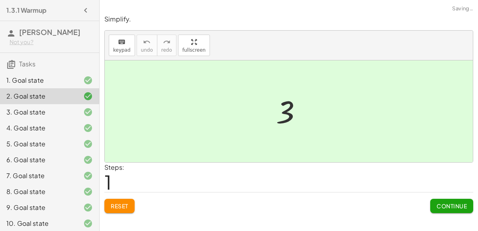
click at [437, 208] on span "Continue" at bounding box center [452, 206] width 30 height 7
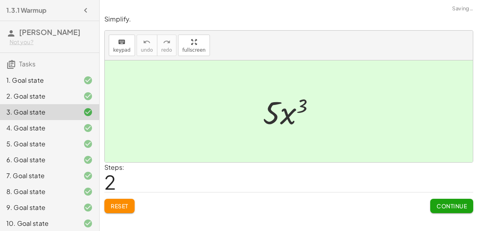
click at [437, 208] on span "Continue" at bounding box center [452, 206] width 30 height 7
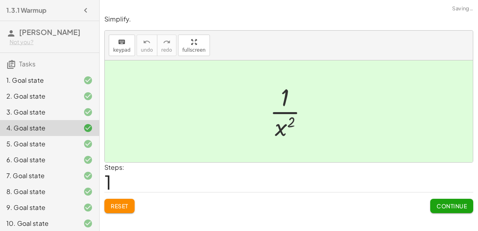
click at [437, 208] on span "Continue" at bounding box center [452, 206] width 30 height 7
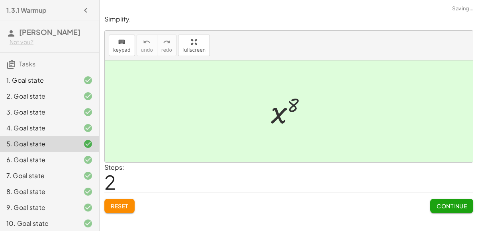
click at [437, 208] on span "Continue" at bounding box center [452, 206] width 30 height 7
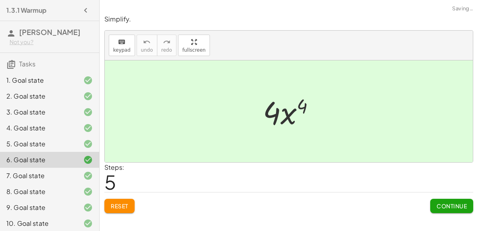
click at [437, 208] on span "Continue" at bounding box center [452, 206] width 30 height 7
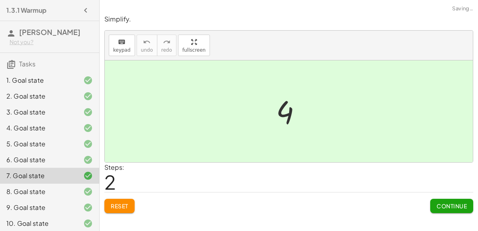
click at [437, 208] on span "Continue" at bounding box center [452, 206] width 30 height 7
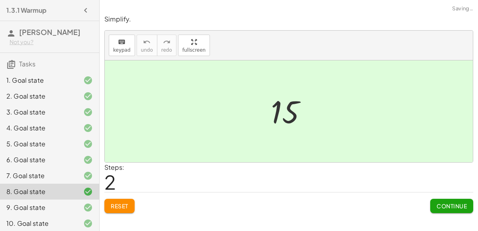
click at [437, 208] on span "Continue" at bounding box center [452, 206] width 30 height 7
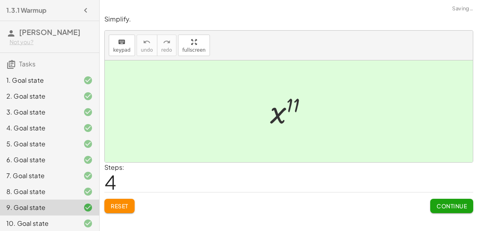
click at [437, 208] on span "Continue" at bounding box center [452, 206] width 30 height 7
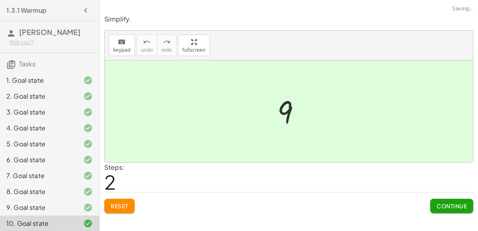
click at [437, 208] on span "Continue" at bounding box center [452, 206] width 30 height 7
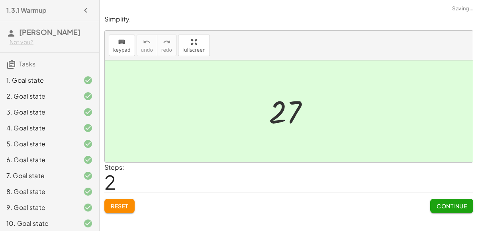
click at [437, 208] on span "Continue" at bounding box center [452, 206] width 30 height 7
click at [0, 0] on span "Continue" at bounding box center [0, 0] width 0 height 0
click at [437, 208] on span "Continue" at bounding box center [452, 206] width 30 height 7
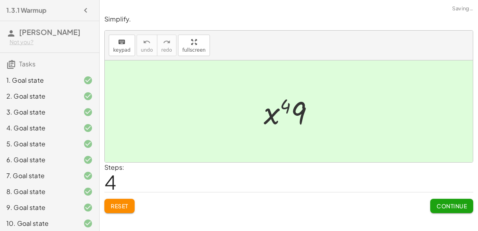
click at [437, 208] on span "Continue" at bounding box center [452, 206] width 30 height 7
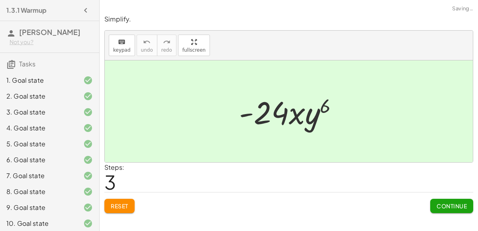
click at [437, 208] on span "Continue" at bounding box center [452, 206] width 30 height 7
click at [0, 0] on span "Continue" at bounding box center [0, 0] width 0 height 0
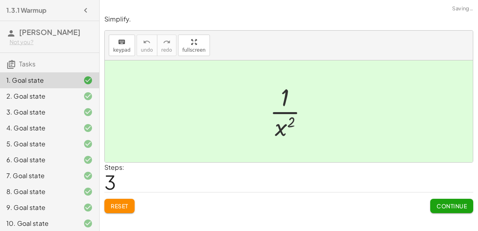
click at [437, 208] on span "Continue" at bounding box center [452, 206] width 30 height 7
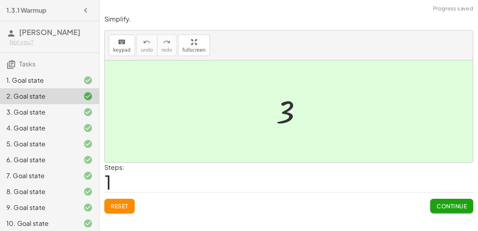
click at [59, 78] on div "1. Goal state" at bounding box center [38, 81] width 64 height 10
